Goal: Transaction & Acquisition: Purchase product/service

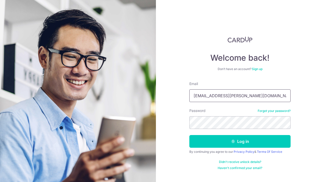
type input "[EMAIL_ADDRESS][PERSON_NAME][DOMAIN_NAME]"
click at [240, 141] on button "Log in" at bounding box center [240, 141] width 101 height 13
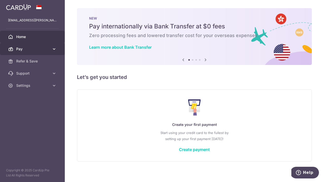
click at [20, 48] on span "Pay" at bounding box center [32, 48] width 33 height 5
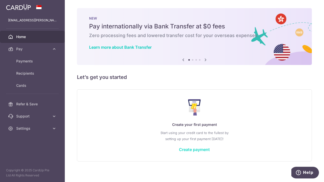
click at [194, 148] on link "Create payment" at bounding box center [194, 149] width 31 height 5
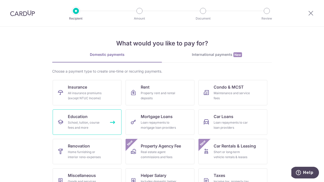
click at [87, 122] on div "School, tuition, course fees and more" at bounding box center [86, 125] width 36 height 10
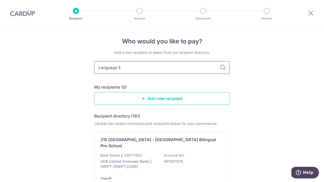
type input "Language Ed"
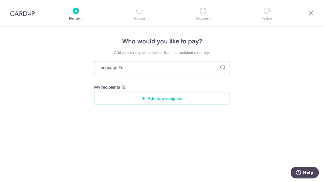
type input "Language Edu"
type input "Language Edcation"
click at [222, 66] on icon at bounding box center [223, 67] width 6 height 6
click at [146, 69] on input "Language Edcation" at bounding box center [162, 67] width 136 height 13
drag, startPoint x: 146, startPoint y: 69, endPoint x: 96, endPoint y: 67, distance: 51.0
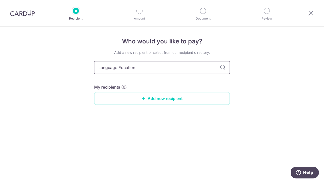
click at [96, 67] on input "Language Edcation" at bounding box center [162, 67] width 136 height 13
click at [84, 74] on div "Who would you like to pay? Add a new recipient or select from our recipient dir…" at bounding box center [162, 104] width 324 height 155
click at [146, 67] on input "Language Edcation" at bounding box center [162, 67] width 136 height 13
type input "Language Edcation"
type input "Language Edcation Ce"
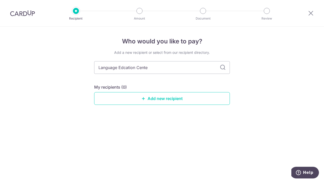
type input "Language Edcation Center"
click at [225, 68] on icon at bounding box center [223, 67] width 6 height 6
click at [215, 77] on div "Add a new recipient or select from our recipient directory. Language Edcation C…" at bounding box center [162, 81] width 136 height 63
click at [174, 67] on input "Language Edcation Center" at bounding box center [162, 67] width 136 height 13
click at [177, 71] on input "Language Edcation Center" at bounding box center [162, 67] width 136 height 13
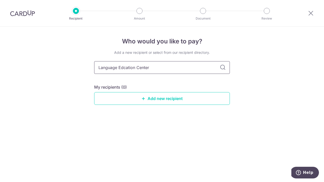
drag, startPoint x: 164, startPoint y: 67, endPoint x: 130, endPoint y: 68, distance: 33.7
click at [130, 68] on input "Language Edcation Center" at bounding box center [162, 67] width 136 height 13
type input "Language"
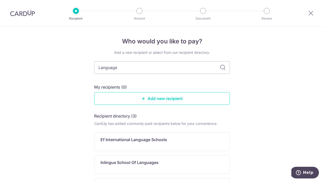
click at [70, 104] on div "Who would you like to pay? Add a new recipient or select from our recipient dir…" at bounding box center [162, 134] width 324 height 214
click at [154, 99] on link "Add new recipient" at bounding box center [162, 98] width 136 height 13
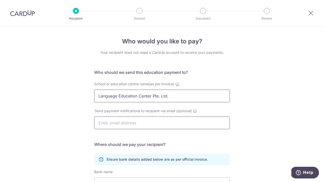
type input "Language Education Center Pte. Ltd."
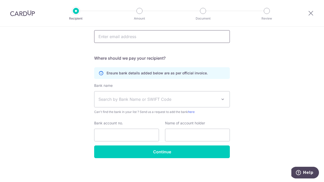
scroll to position [86, 0]
click at [146, 100] on span "Search by Bank Name or SWIFT Code" at bounding box center [158, 99] width 119 height 6
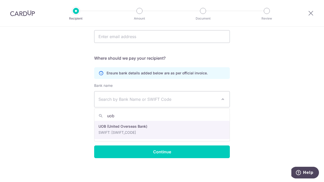
type input "uob"
select select "18"
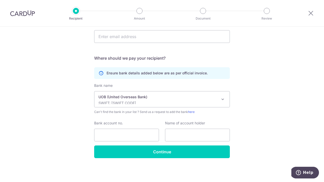
scroll to position [86, 0]
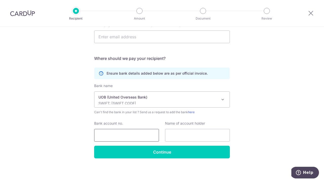
click at [106, 132] on input "Bank account no." at bounding box center [126, 135] width 65 height 13
paste input "4653018422"
type input "4653018422"
paste input "Language Education Center Pte. Ltd."
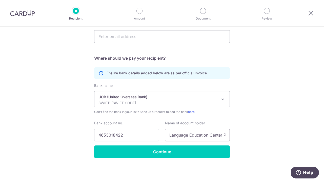
scroll to position [86, 0]
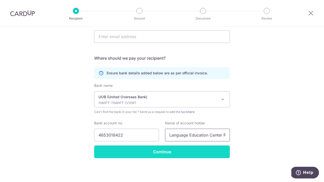
type input "Language Education Center Pte. Ltd."
click at [166, 152] on input "Continue" at bounding box center [162, 151] width 136 height 13
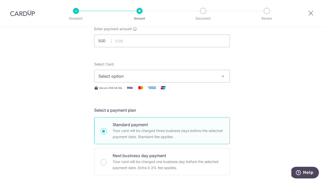
scroll to position [33, 0]
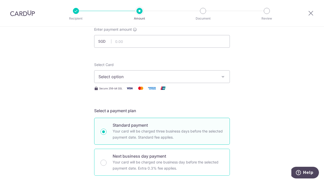
click at [105, 160] on div "Next business day payment Your card will be charged one business day before the…" at bounding box center [162, 161] width 136 height 27
radio input "false"
radio input "true"
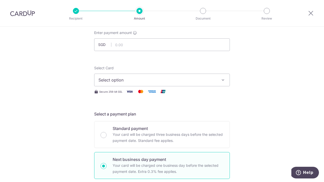
scroll to position [18, 0]
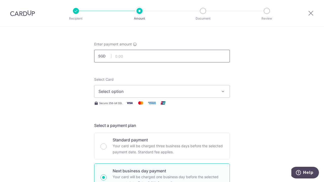
click at [123, 58] on input "text" at bounding box center [162, 56] width 136 height 13
type input "1,652.00"
click at [116, 90] on span "Select option" at bounding box center [158, 91] width 118 height 6
click at [109, 104] on span "Add credit card" at bounding box center [167, 105] width 118 height 5
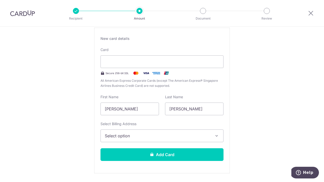
scroll to position [94, 0]
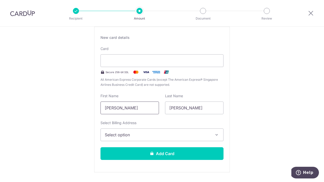
click at [117, 108] on input "Adrian Aguirre Gomez" at bounding box center [130, 107] width 59 height 13
drag, startPoint x: 117, startPoint y: 108, endPoint x: 98, endPoint y: 108, distance: 18.8
click at [98, 108] on div "First Name Adrian Aguirre Gomez" at bounding box center [130, 103] width 65 height 21
click at [148, 108] on input "Pedro Aguirre Gomez" at bounding box center [130, 107] width 59 height 13
click at [148, 107] on input "Pedro Aguirre Gomez" at bounding box center [130, 107] width 59 height 13
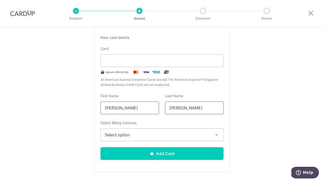
type input "Pedro Aguirre Gomez"
drag, startPoint x: 187, startPoint y: 107, endPoint x: 167, endPoint y: 107, distance: 19.5
click at [167, 107] on input "Pedro" at bounding box center [194, 107] width 59 height 13
type input "Aguirre"
click at [151, 109] on input "Pedro Aguirre Gomez" at bounding box center [130, 107] width 59 height 13
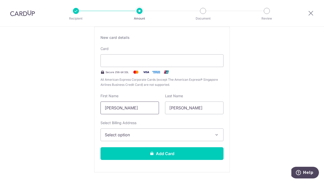
type input "Pedro"
click at [120, 134] on span "Select option" at bounding box center [157, 135] width 105 height 6
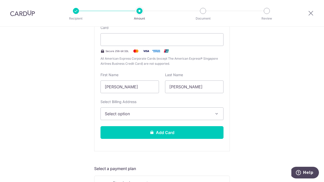
scroll to position [117, 0]
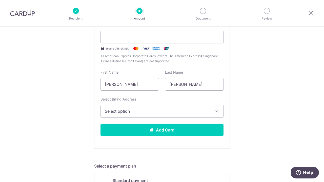
click at [146, 112] on span "Select option" at bounding box center [157, 111] width 105 height 6
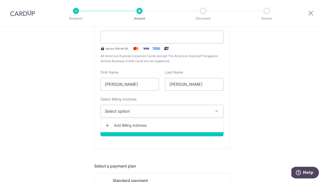
click at [125, 124] on span "Add Billing Address" at bounding box center [166, 125] width 105 height 5
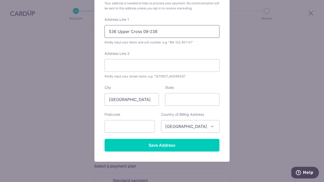
scroll to position [65, 0]
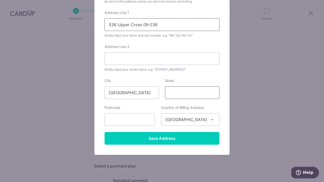
type input "536 Upper Cross 09-238"
type input "050532"
click at [222, 105] on div "Country of Billing Address Select Country Afghanistan Aland Islands Albania Alg…" at bounding box center [190, 115] width 65 height 21
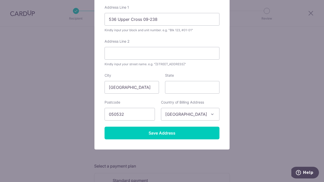
scroll to position [74, 0]
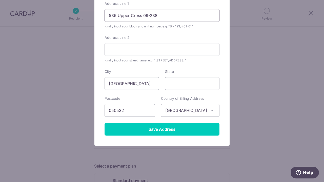
drag, startPoint x: 160, startPoint y: 16, endPoint x: 143, endPoint y: 16, distance: 16.7
click at [143, 16] on input "536 Upper Cross 09-238" at bounding box center [162, 15] width 115 height 13
type input "536 Upper Cross"
paste input "09-238"
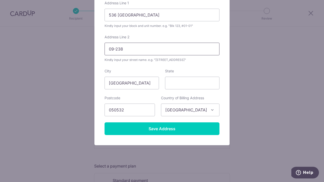
scroll to position [75, 0]
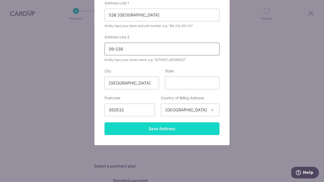
type input "09-238"
click at [157, 128] on input "Save Address" at bounding box center [162, 128] width 115 height 13
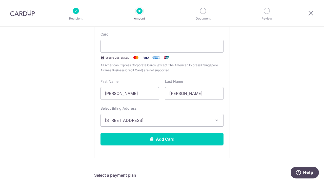
scroll to position [106, 0]
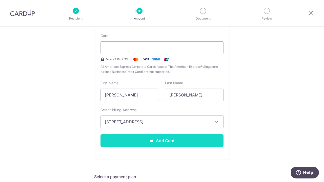
click at [144, 140] on button "Add Card" at bounding box center [162, 140] width 123 height 13
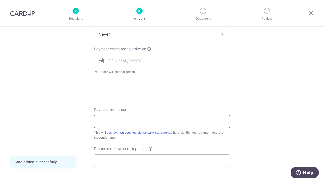
scroll to position [214, 0]
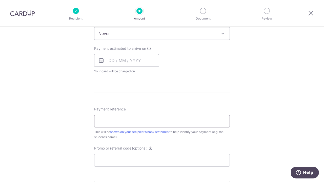
click at [150, 124] on input "Payment reference" at bounding box center [162, 121] width 136 height 13
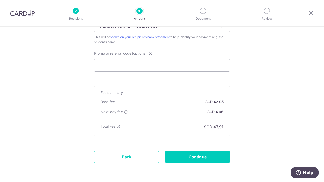
scroll to position [309, 0]
type input "Marco Aguirre - Course Fee"
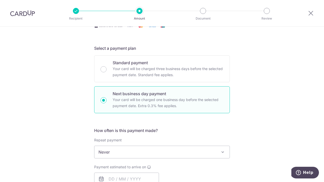
scroll to position [64, 0]
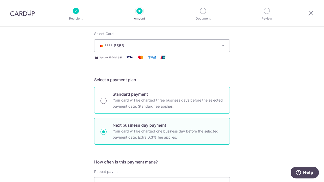
click at [105, 101] on input "Standard payment Your card will be charged three business days before the selec…" at bounding box center [104, 101] width 6 height 6
radio input "true"
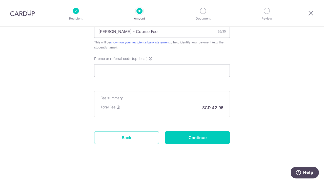
scroll to position [296, 0]
click at [192, 139] on input "Continue" at bounding box center [197, 137] width 65 height 13
type input "Create Schedule"
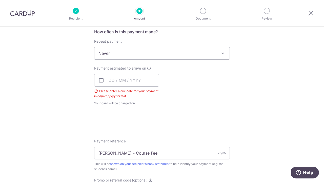
scroll to position [194, 0]
click at [113, 80] on input "text" at bounding box center [126, 80] width 65 height 13
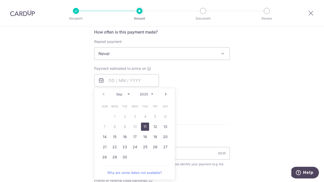
click at [145, 126] on link "11" at bounding box center [145, 126] width 8 height 8
type input "11/09/2025"
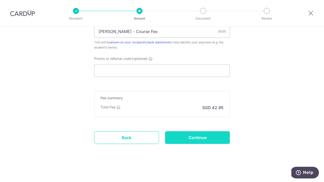
scroll to position [324, 0]
click at [201, 141] on input "Continue" at bounding box center [197, 137] width 65 height 13
type input "Create Schedule"
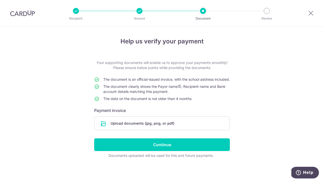
scroll to position [5, 0]
click at [127, 125] on input "file" at bounding box center [162, 123] width 135 height 13
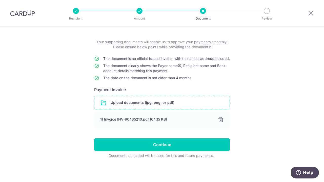
scroll to position [26, 0]
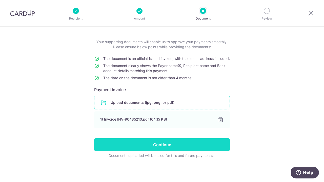
click at [171, 142] on input "Continue" at bounding box center [162, 144] width 136 height 13
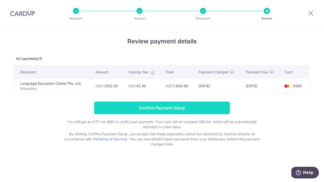
click at [174, 107] on input "Confirm Payment Setup" at bounding box center [162, 107] width 136 height 13
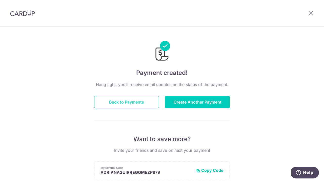
click at [135, 101] on button "Back to Payments" at bounding box center [126, 102] width 65 height 13
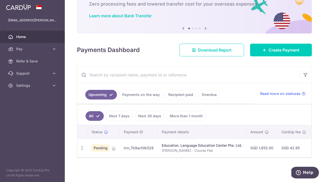
scroll to position [31, 0]
click at [143, 96] on link "Payments on the way" at bounding box center [141, 95] width 44 height 10
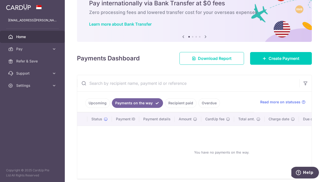
click at [178, 102] on link "Recipient paid" at bounding box center [180, 103] width 31 height 10
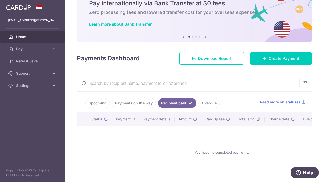
click at [98, 102] on link "Upcoming" at bounding box center [97, 103] width 25 height 10
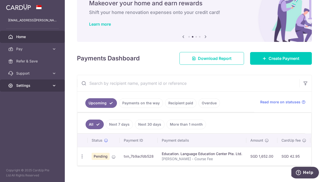
click at [27, 84] on span "Settings" at bounding box center [32, 85] width 33 height 5
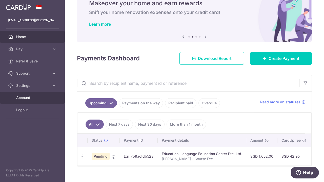
click at [27, 96] on span "Account" at bounding box center [32, 97] width 33 height 5
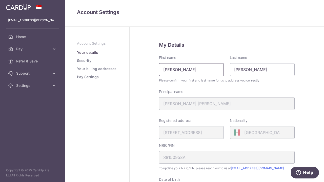
drag, startPoint x: 210, startPoint y: 70, endPoint x: 158, endPoint y: 68, distance: 51.7
type input "[PERSON_NAME]"
type input "P"
type input "[PERSON_NAME]"
click at [151, 95] on div "My Details First name Pedro Last name Aguirre Please confirm your first and las…" at bounding box center [227, 176] width 195 height 298
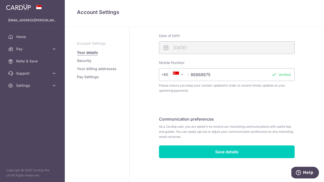
scroll to position [143, 0]
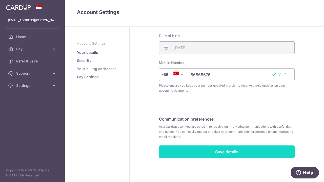
click at [213, 151] on input "Save details" at bounding box center [227, 151] width 136 height 13
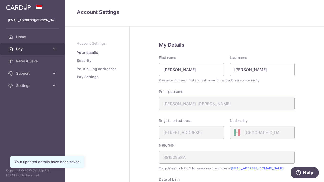
click at [22, 50] on span "Pay" at bounding box center [32, 48] width 33 height 5
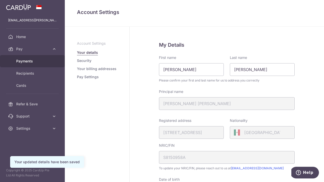
click at [23, 59] on span "Payments" at bounding box center [32, 61] width 33 height 5
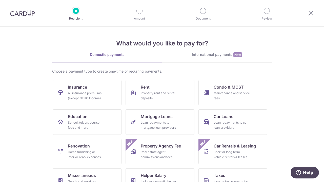
click at [25, 13] on img at bounding box center [22, 13] width 25 height 6
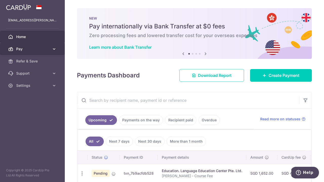
click at [55, 49] on icon at bounding box center [54, 48] width 5 height 5
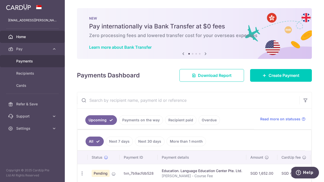
click at [28, 63] on span "Payments" at bounding box center [32, 61] width 33 height 5
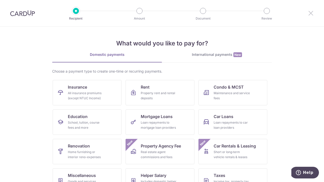
click at [309, 14] on icon at bounding box center [311, 13] width 6 height 6
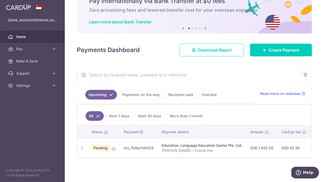
scroll to position [25, 0]
